Goal: Go to known website: Access a specific website the user already knows

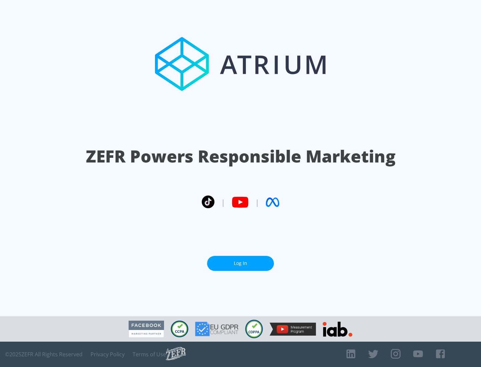
click at [240, 261] on link "Log In" at bounding box center [240, 263] width 67 height 15
